Goal: Information Seeking & Learning: Learn about a topic

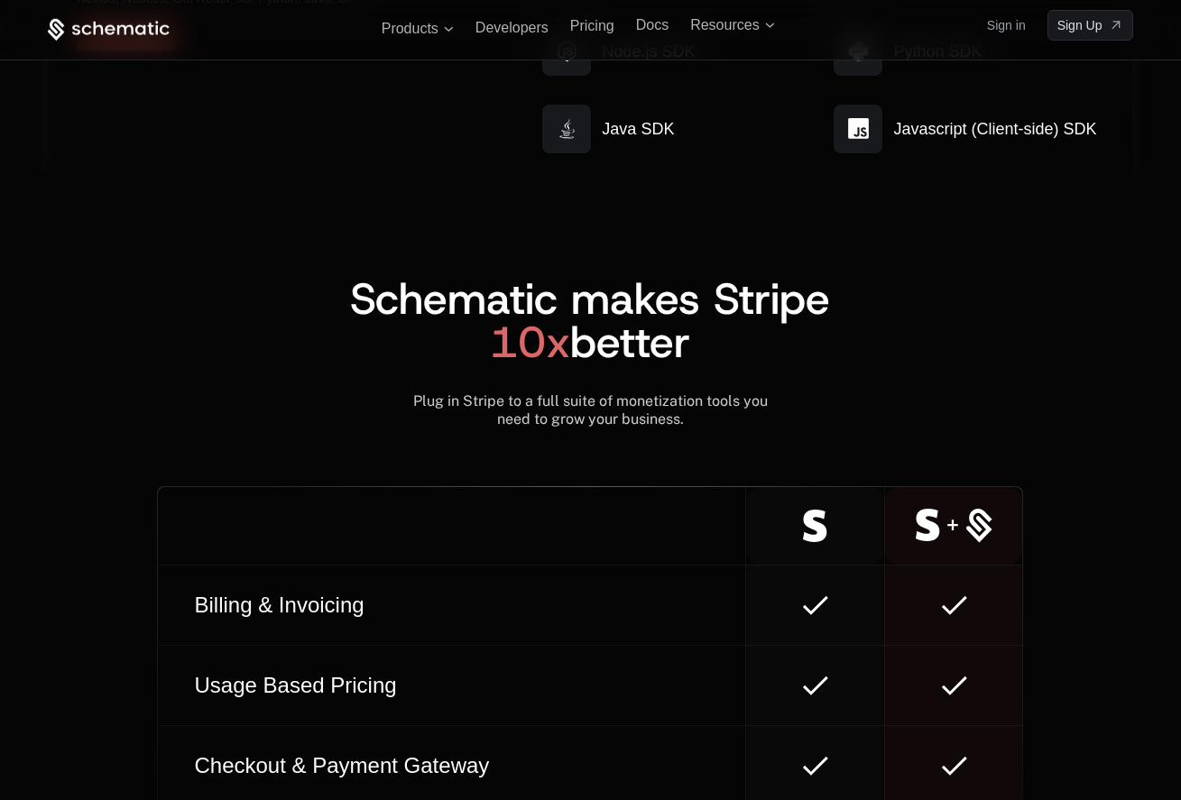
scroll to position [9866, 0]
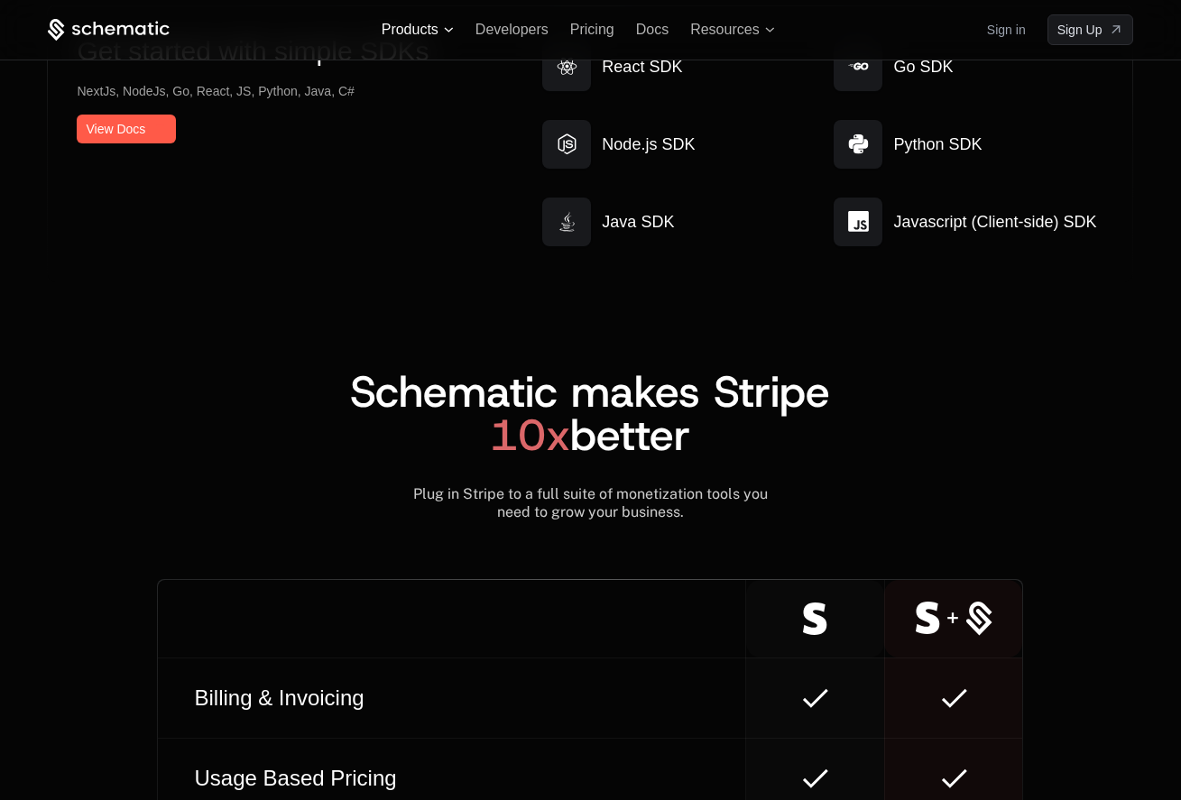
click at [420, 27] on span "Products" at bounding box center [410, 30] width 57 height 16
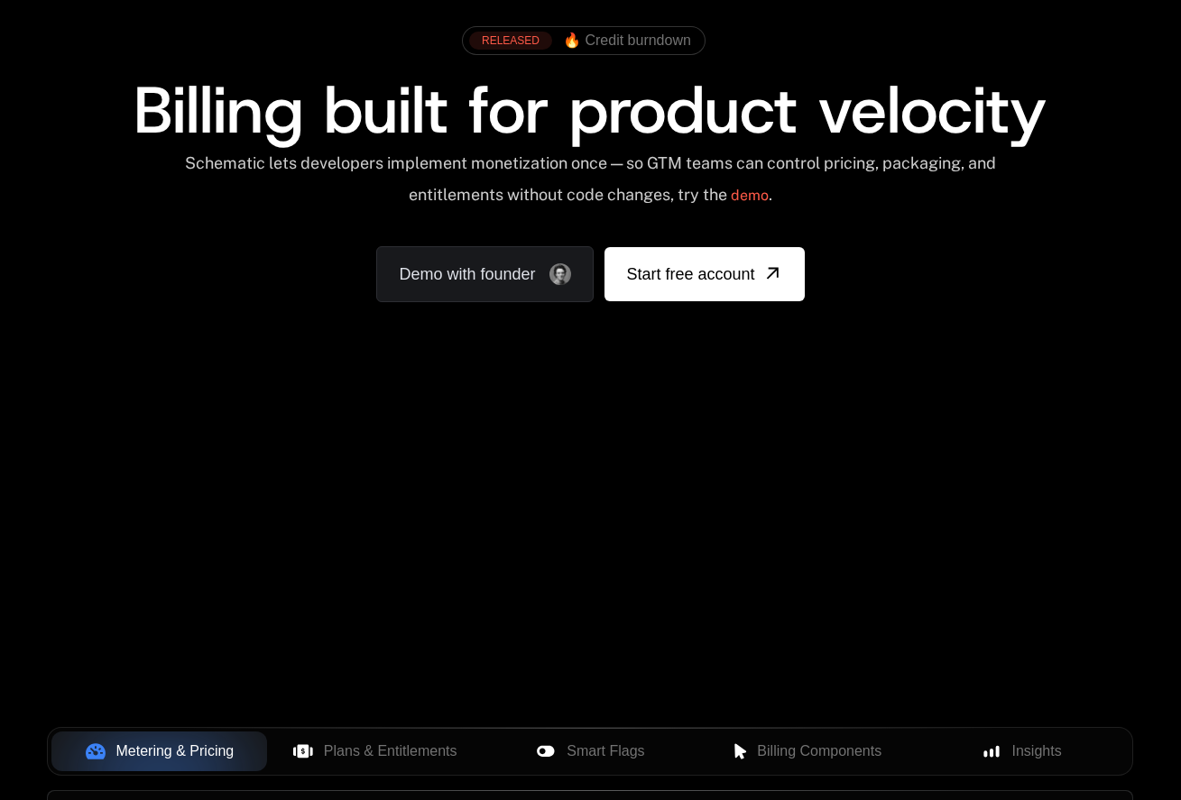
scroll to position [0, 0]
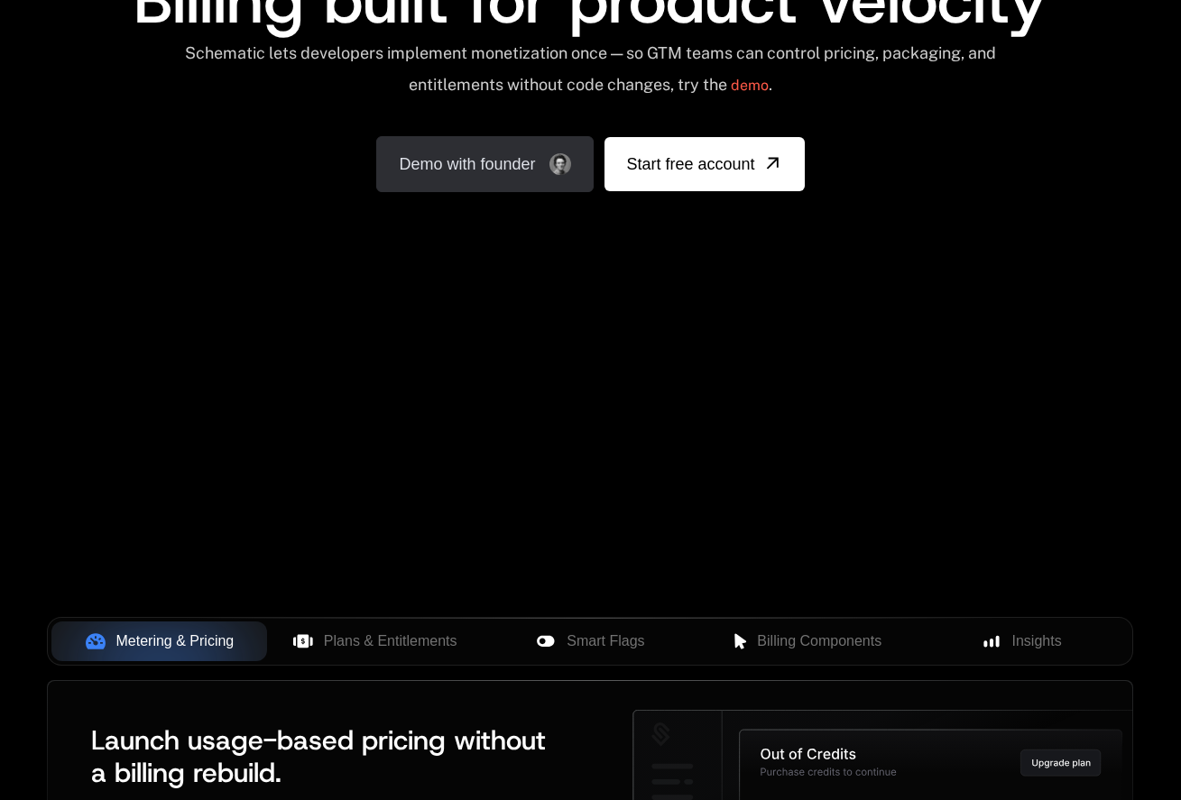
click at [512, 143] on link "Demo with founder" at bounding box center [484, 164] width 217 height 56
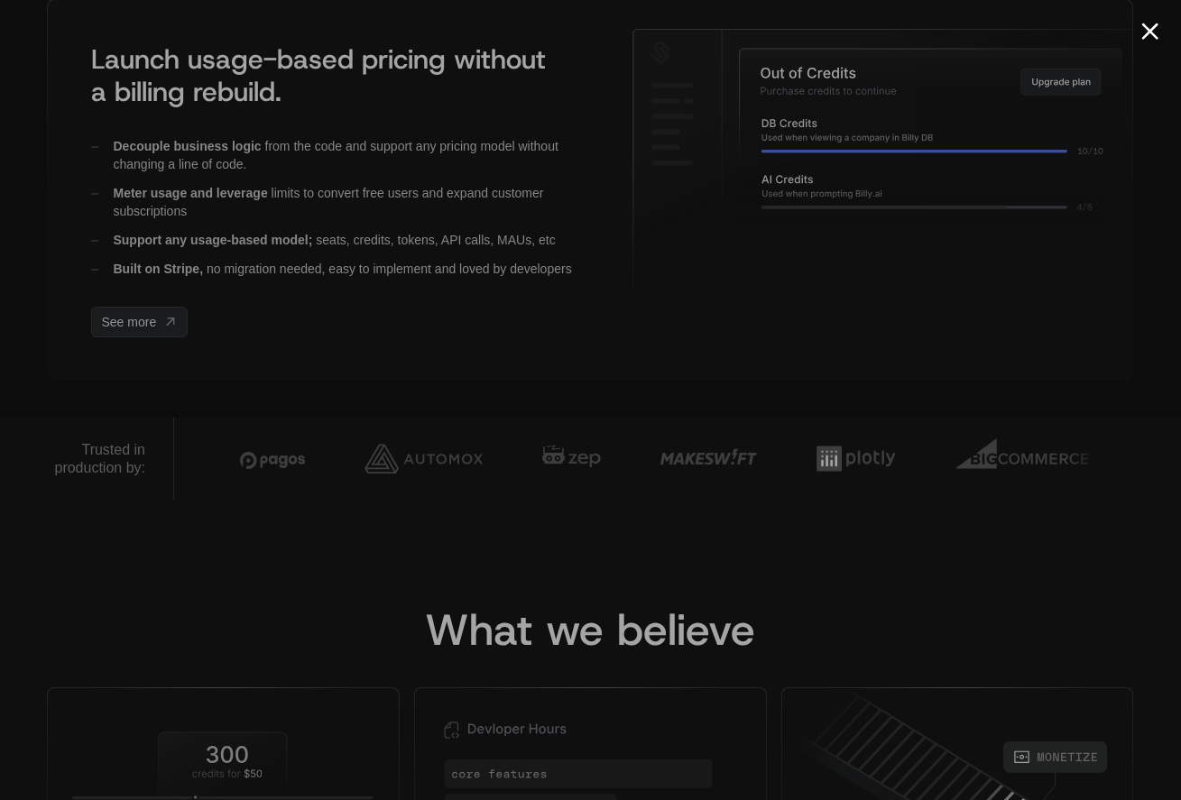
scroll to position [1216, 0]
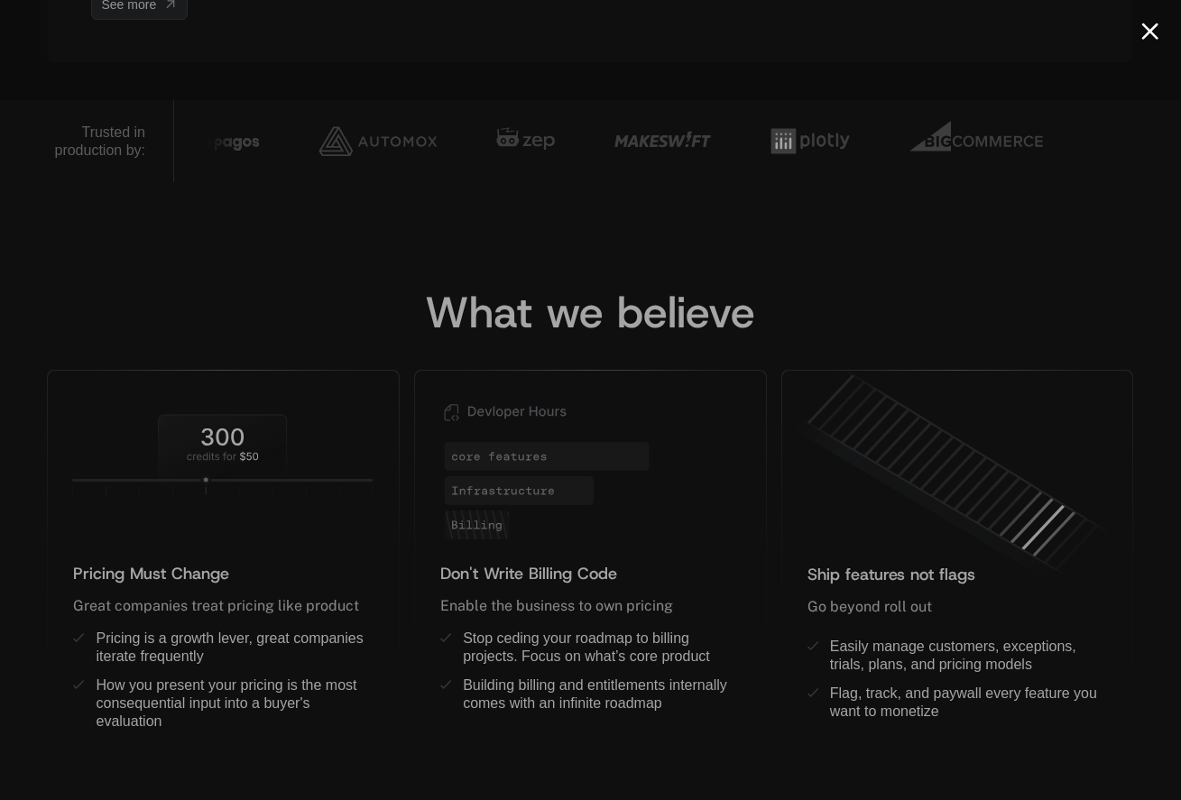
click at [1158, 29] on div at bounding box center [590, 400] width 1181 height 800
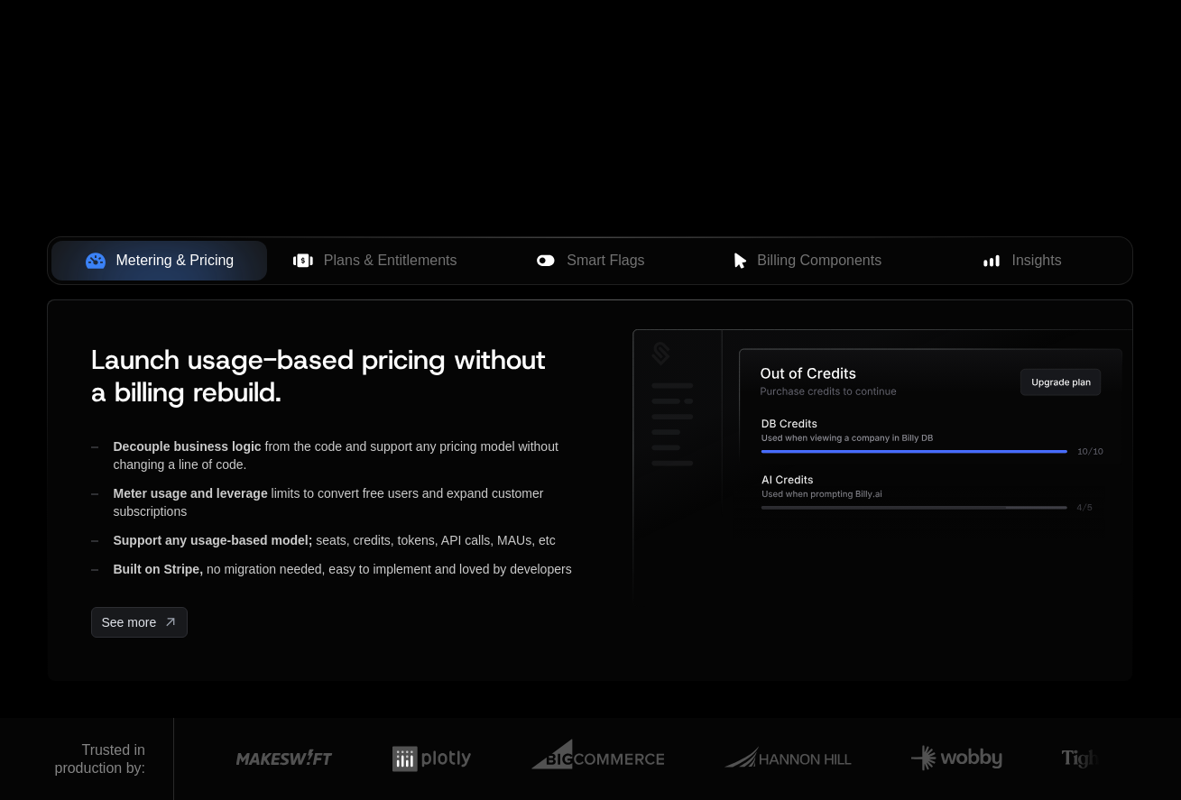
scroll to position [0, 0]
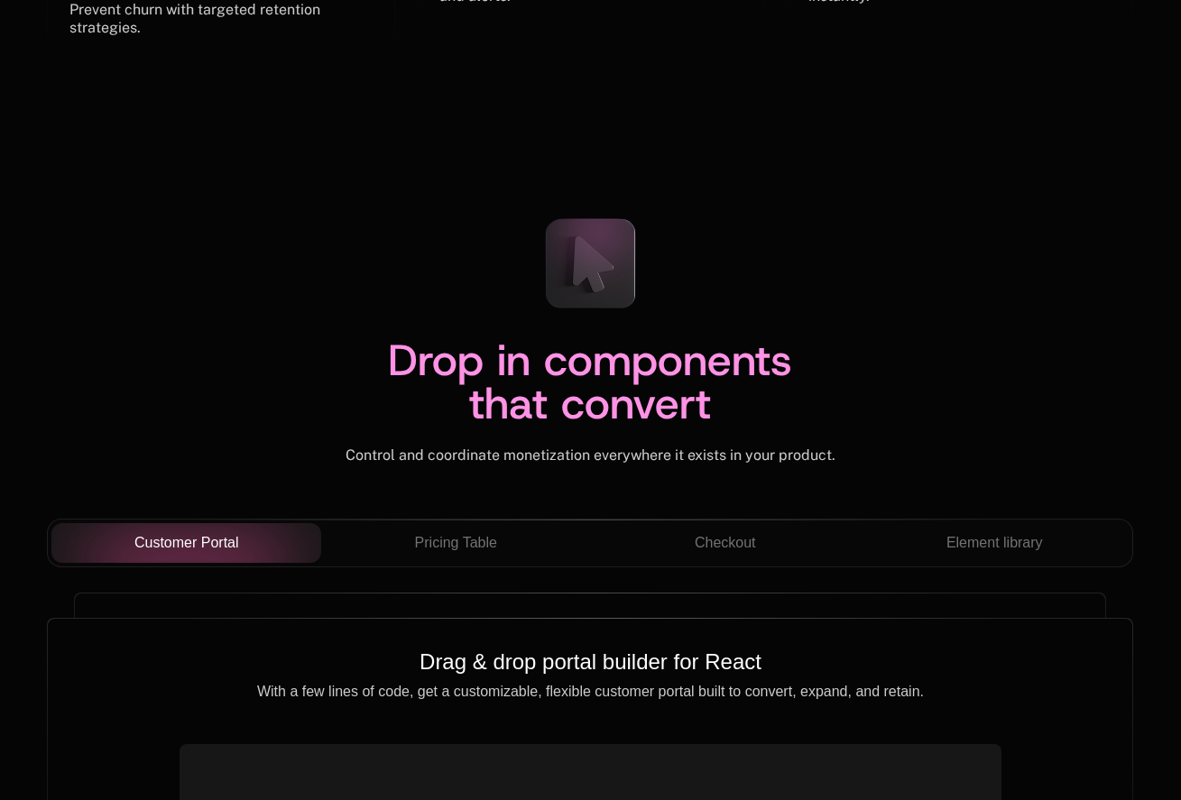
scroll to position [6126, 0]
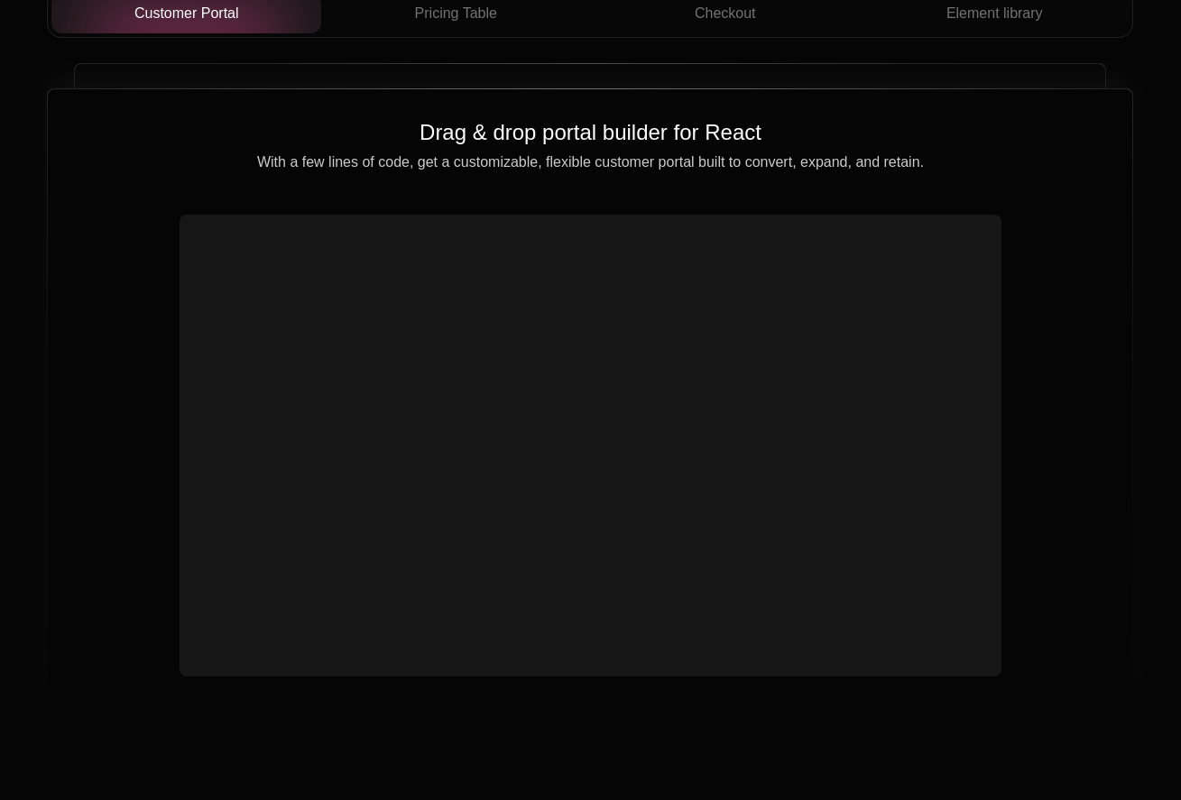
click at [625, 406] on video at bounding box center [590, 423] width 806 height 403
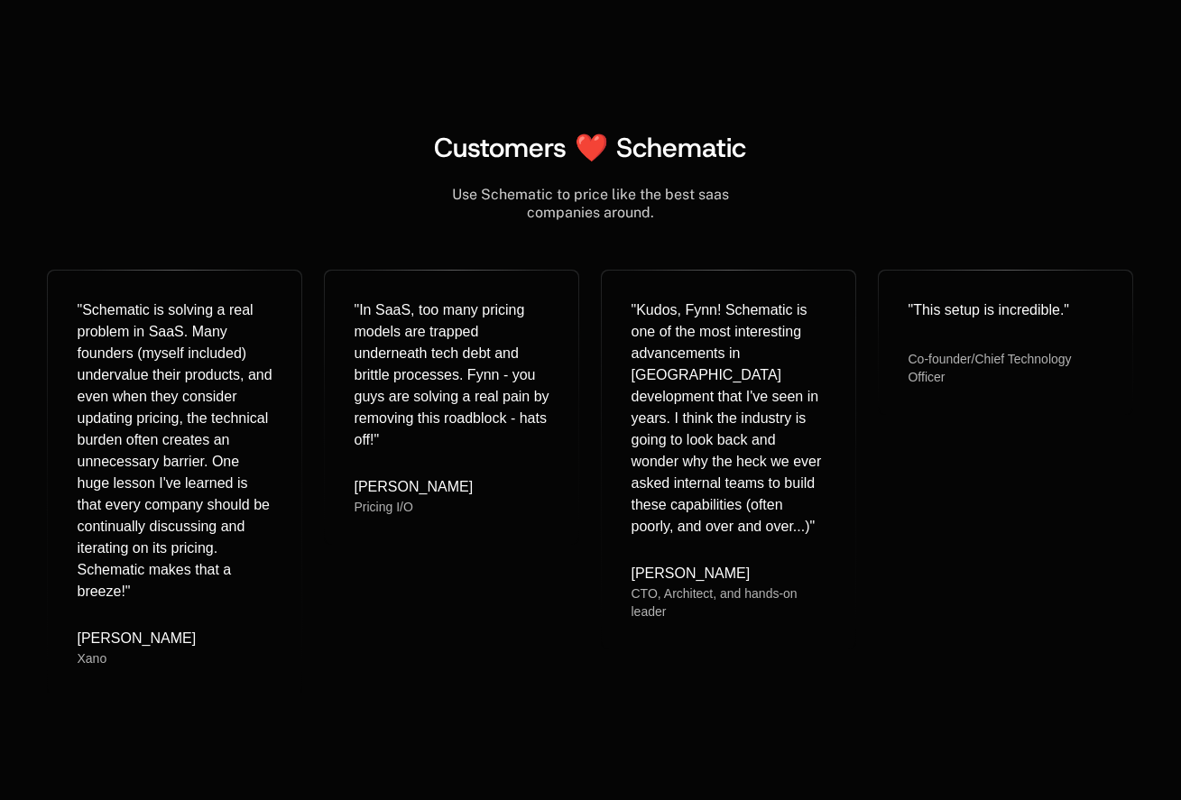
scroll to position [6545, 0]
